Goal: Task Accomplishment & Management: Complete application form

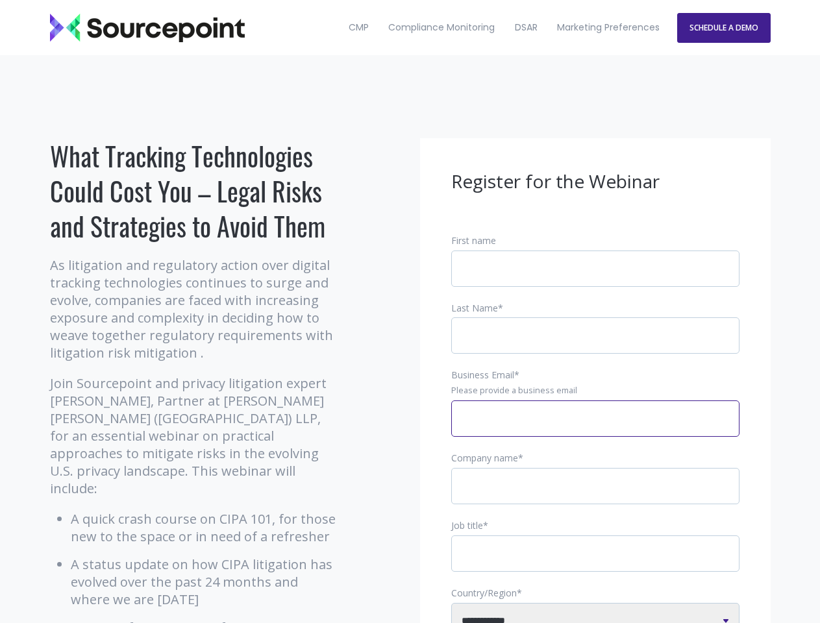
click at [595, 429] on input "Business Email *" at bounding box center [595, 418] width 288 height 36
